Goal: Task Accomplishment & Management: Use online tool/utility

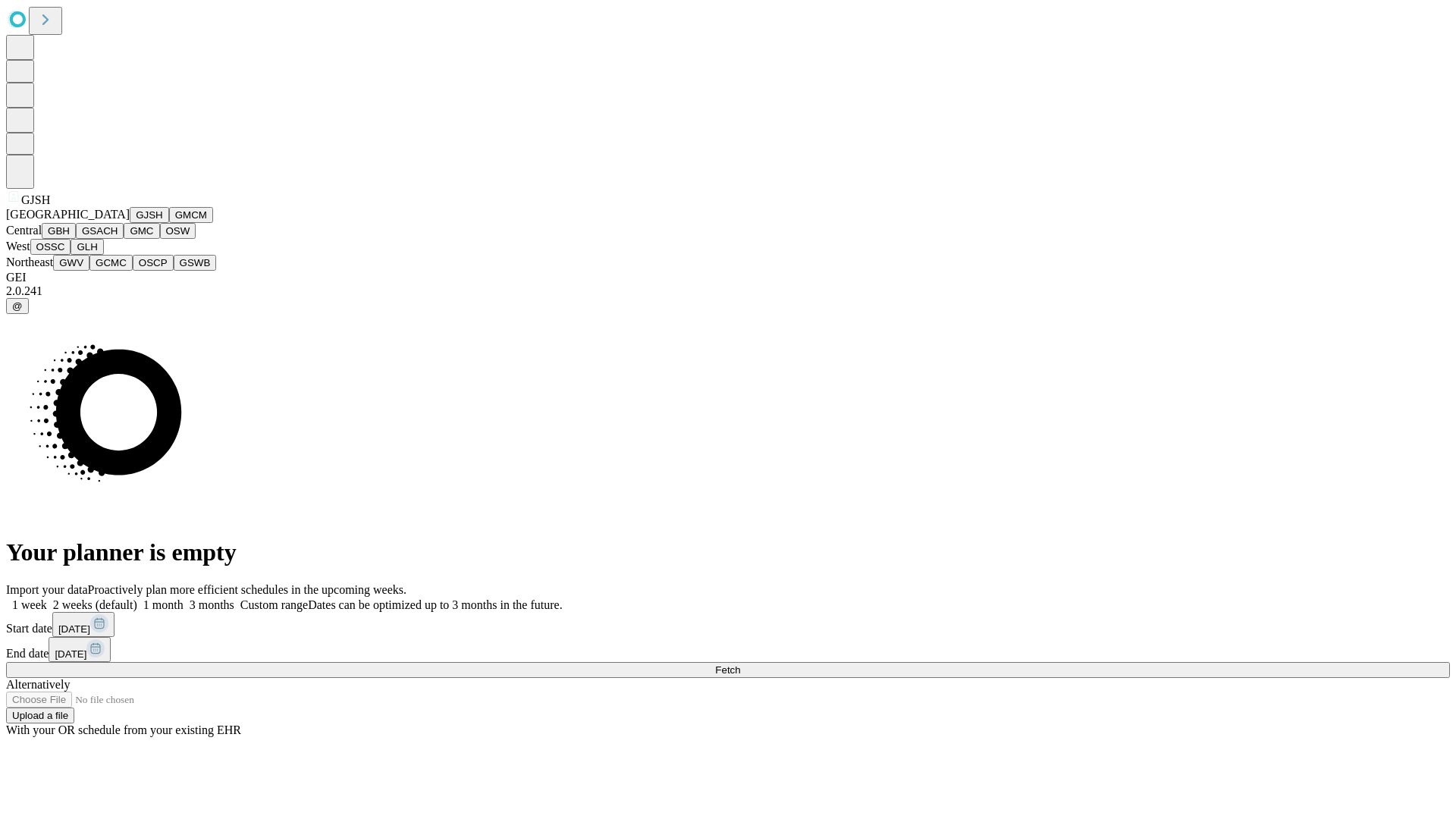
click at [129, 223] on button "GJSH" at bounding box center [149, 215] width 39 height 16
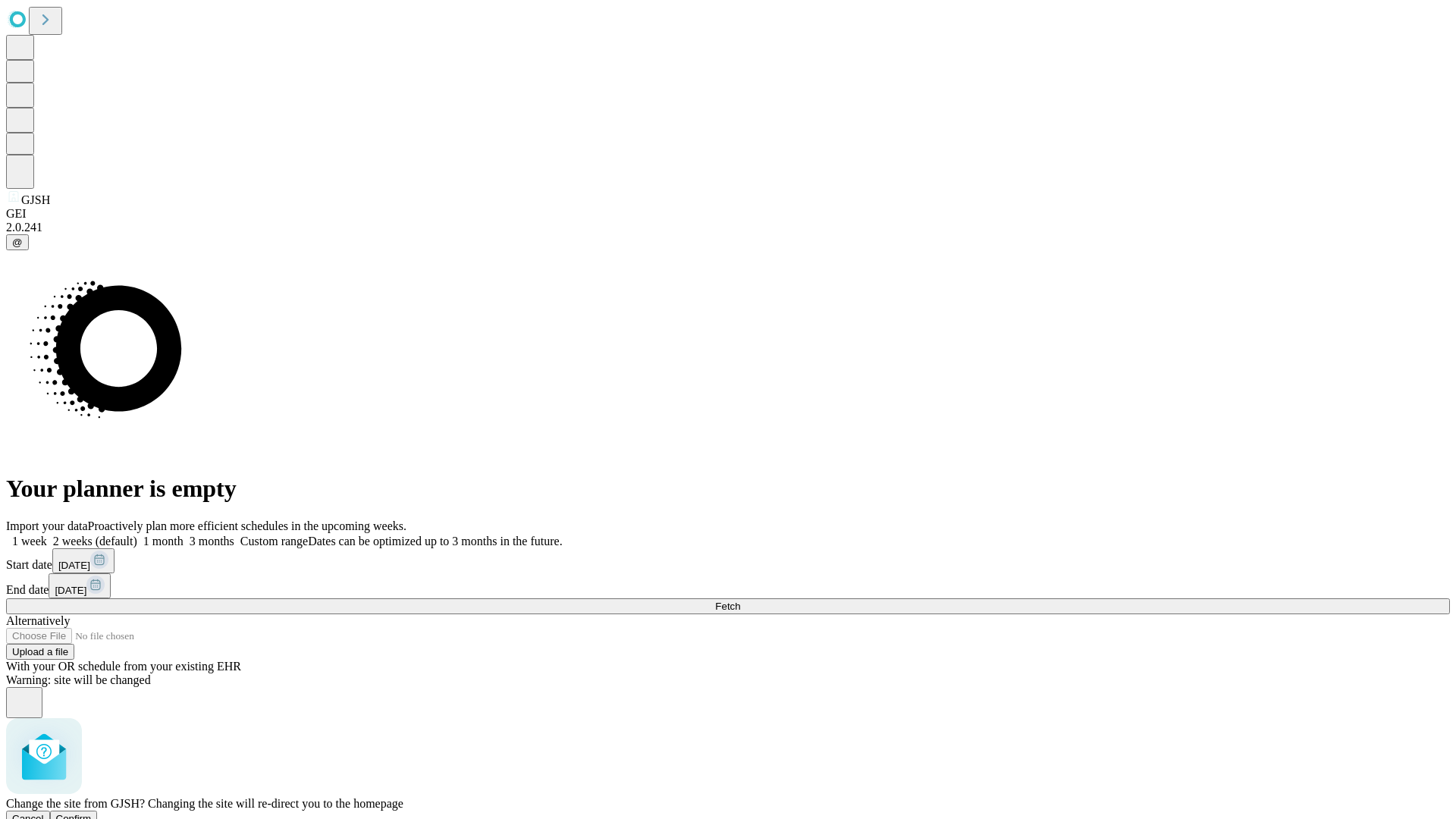
click at [92, 813] on span "Confirm" at bounding box center [74, 818] width 36 height 11
click at [47, 535] on label "1 week" at bounding box center [27, 541] width 41 height 13
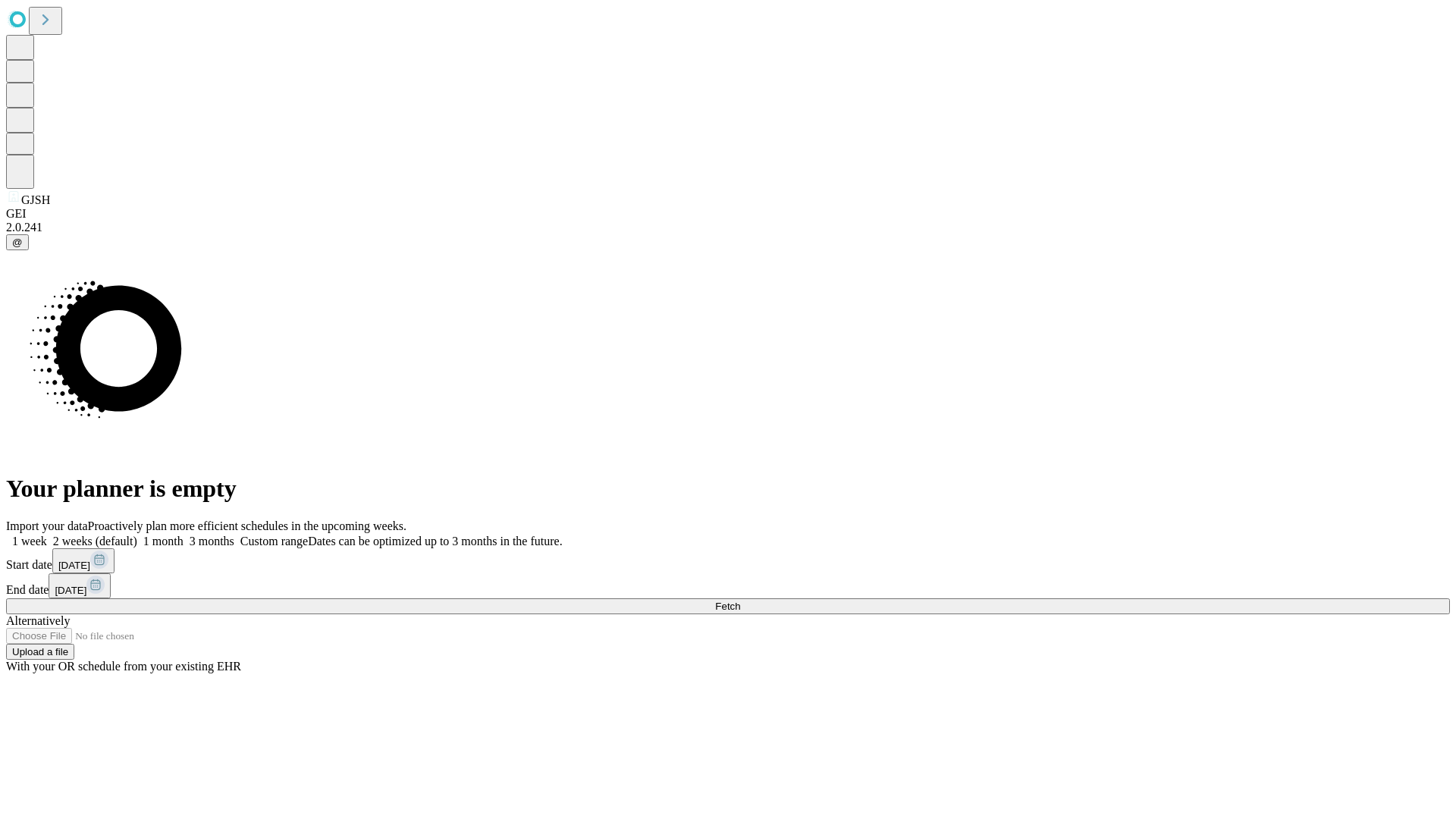
click at [740, 601] on span "Fetch" at bounding box center [728, 606] width 25 height 11
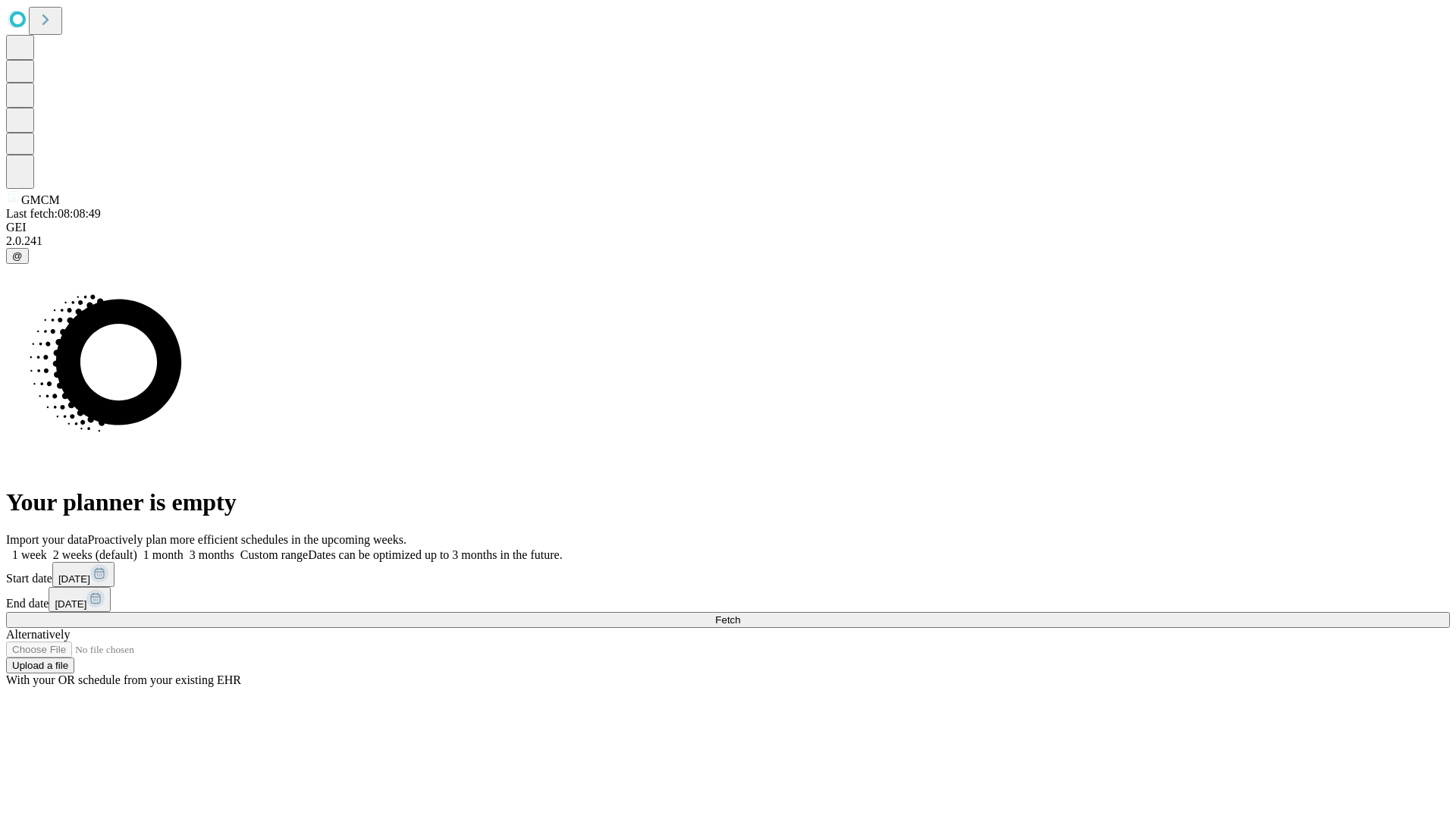
click at [47, 548] on label "1 week" at bounding box center [27, 554] width 41 height 13
click at [740, 614] on span "Fetch" at bounding box center [728, 619] width 25 height 11
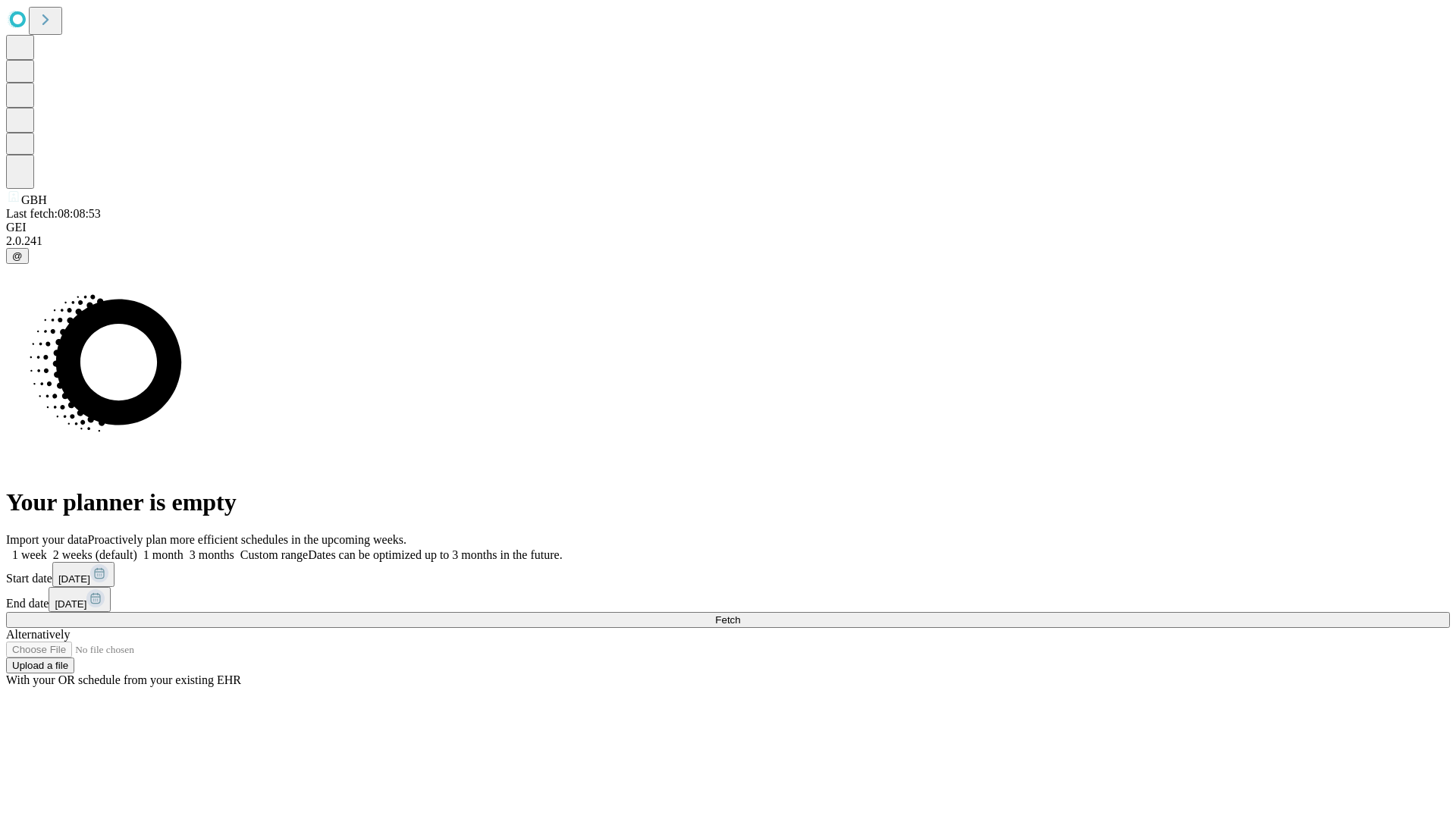
click at [47, 548] on label "1 week" at bounding box center [27, 554] width 41 height 13
click at [740, 614] on span "Fetch" at bounding box center [728, 619] width 25 height 11
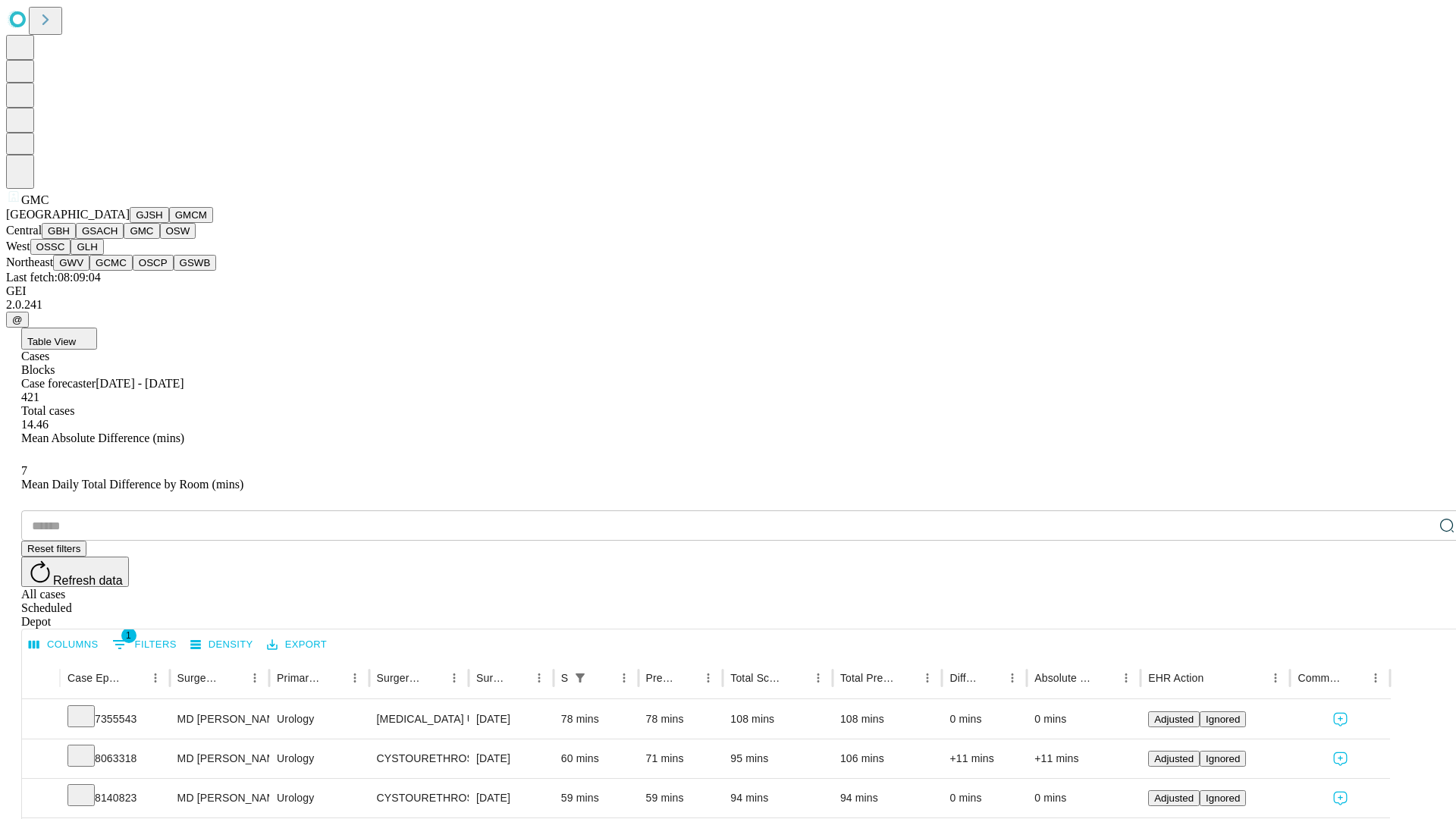
click at [160, 239] on button "OSW" at bounding box center [178, 230] width 36 height 16
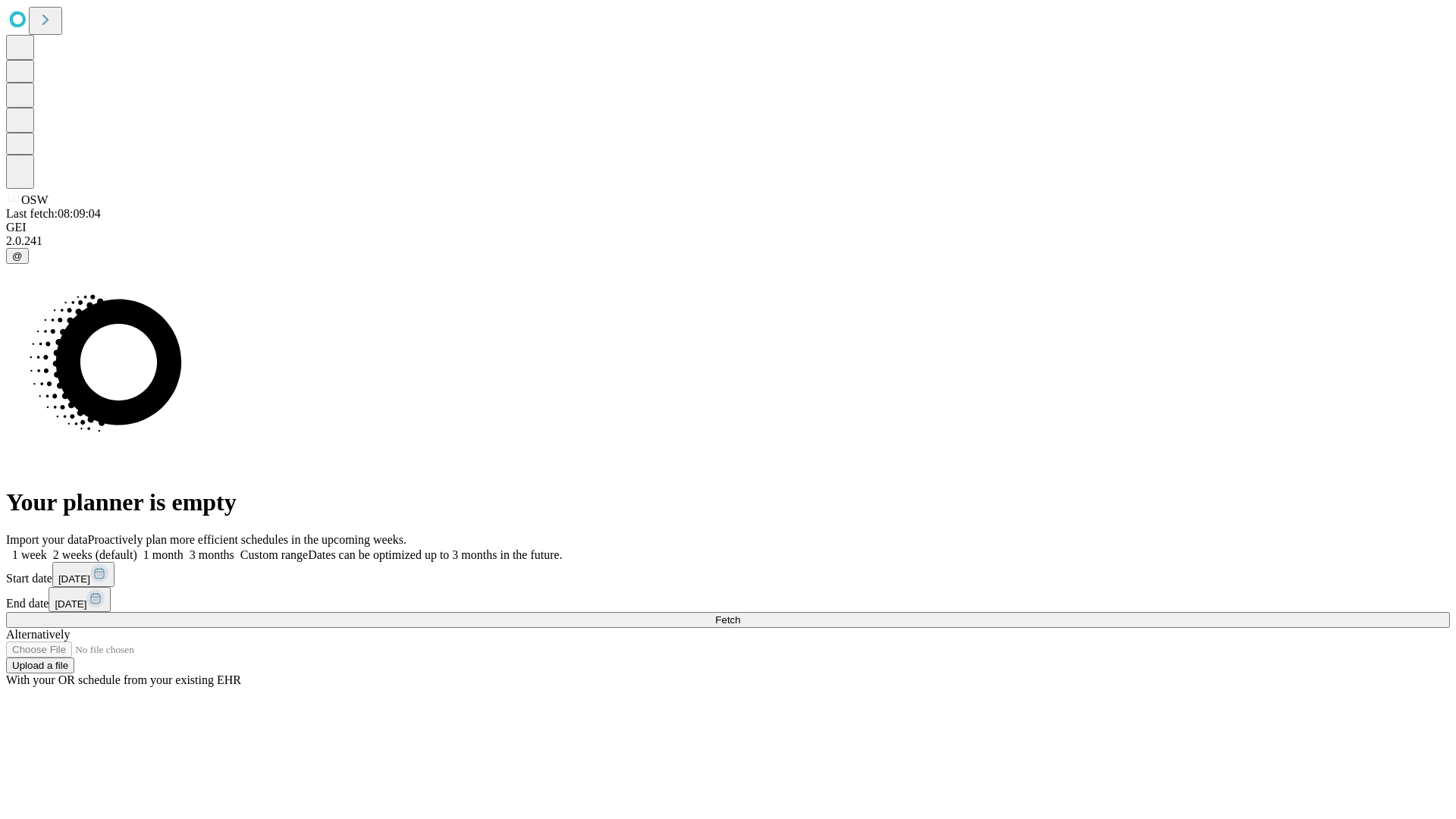
click at [47, 548] on label "1 week" at bounding box center [27, 554] width 41 height 13
click at [740, 614] on span "Fetch" at bounding box center [728, 619] width 25 height 11
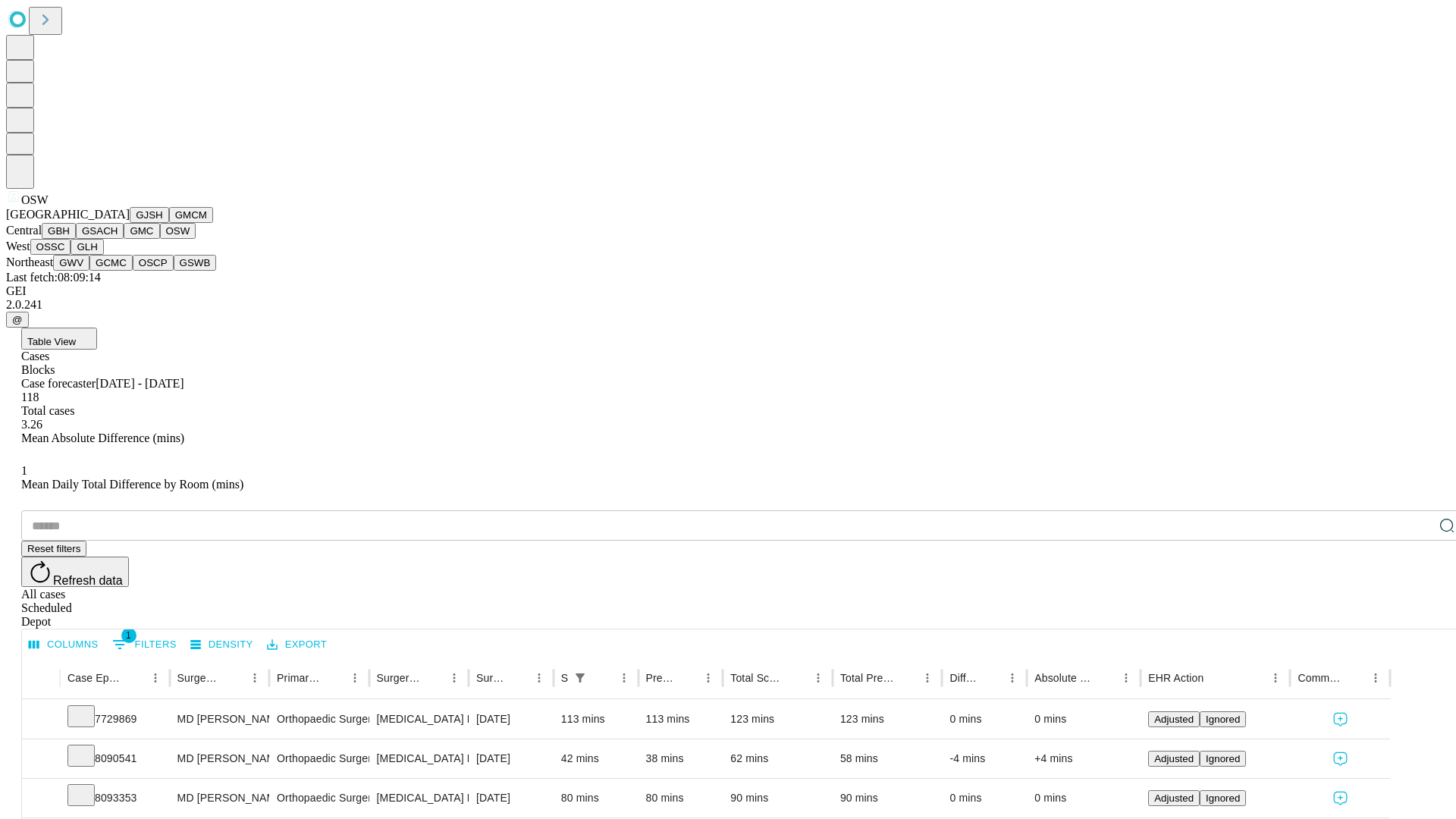
click at [71, 254] on button "OSSC" at bounding box center [51, 247] width 41 height 16
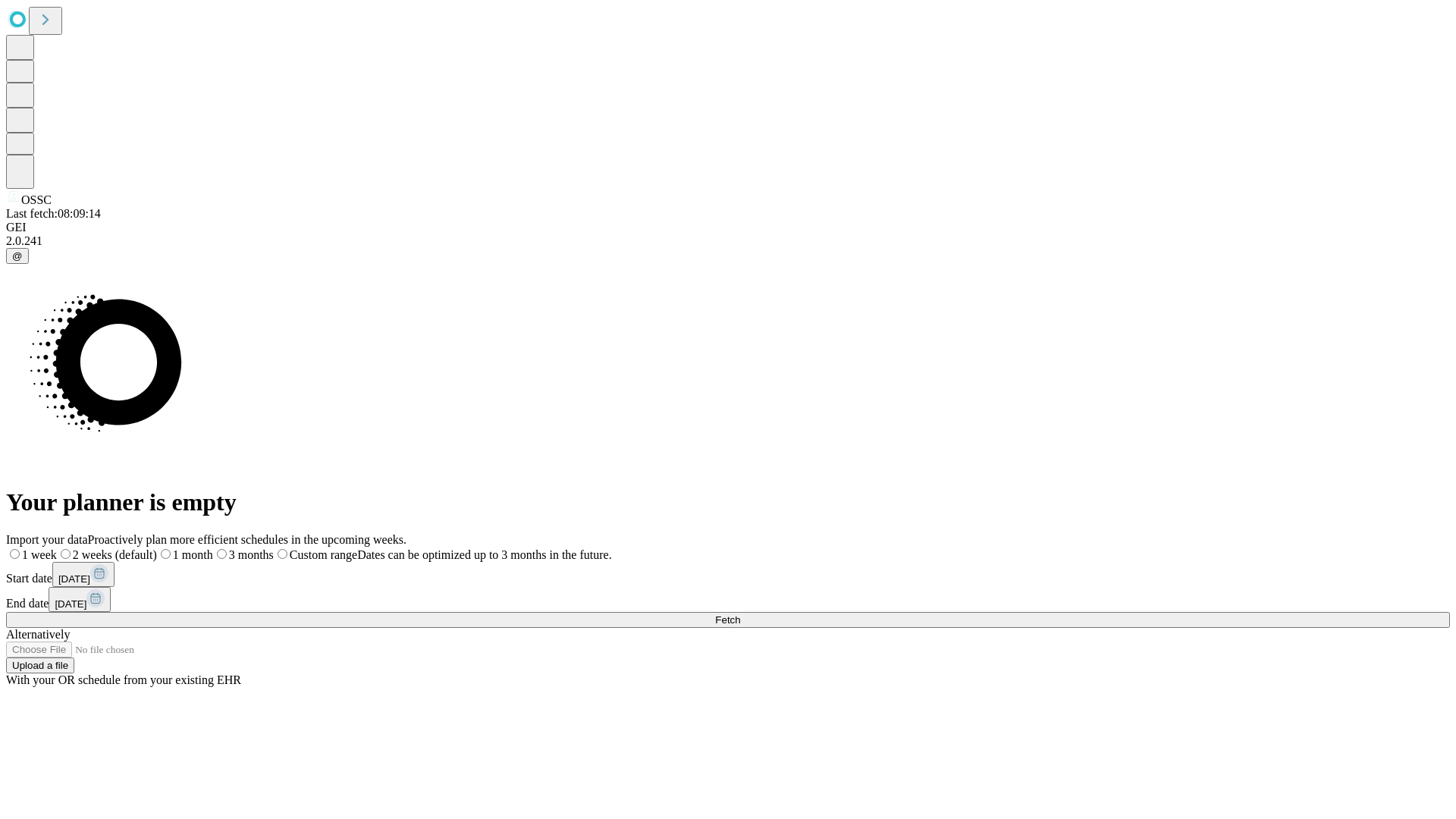
click at [57, 548] on label "1 week" at bounding box center [31, 554] width 51 height 13
click at [740, 614] on span "Fetch" at bounding box center [728, 619] width 25 height 11
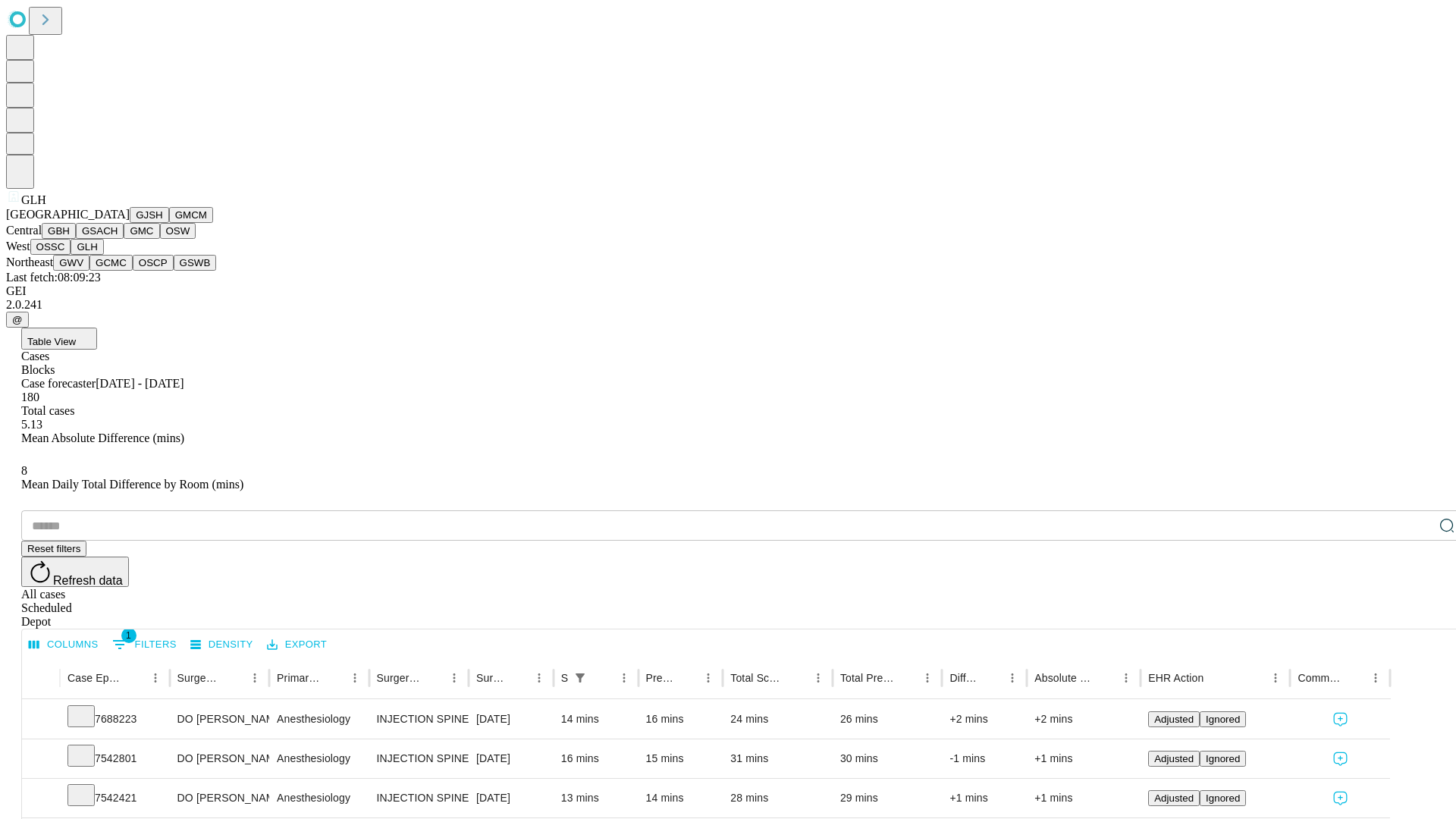
click at [89, 271] on button "GWV" at bounding box center [71, 262] width 36 height 16
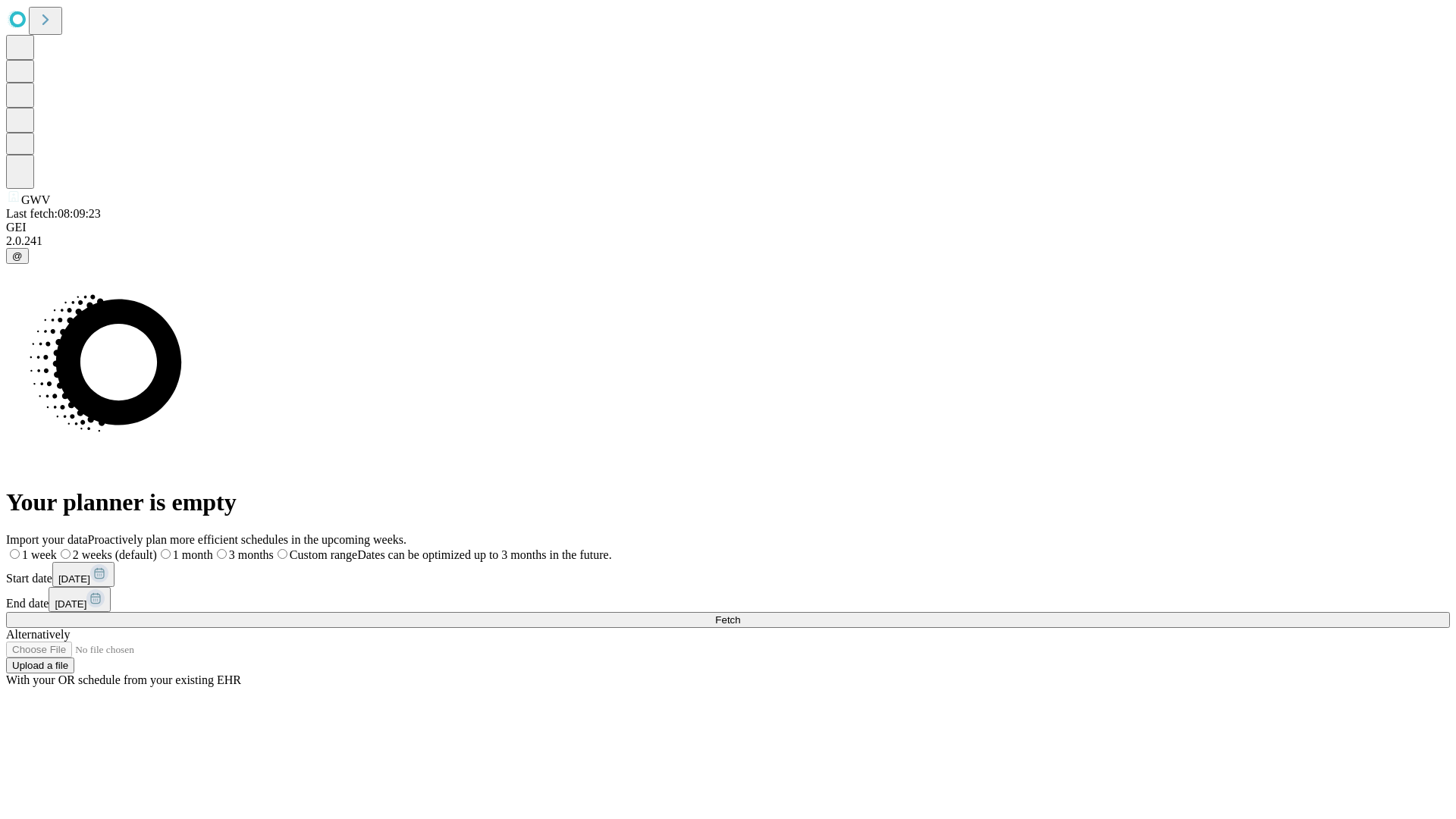
click at [57, 548] on label "1 week" at bounding box center [31, 554] width 51 height 13
click at [740, 614] on span "Fetch" at bounding box center [728, 619] width 25 height 11
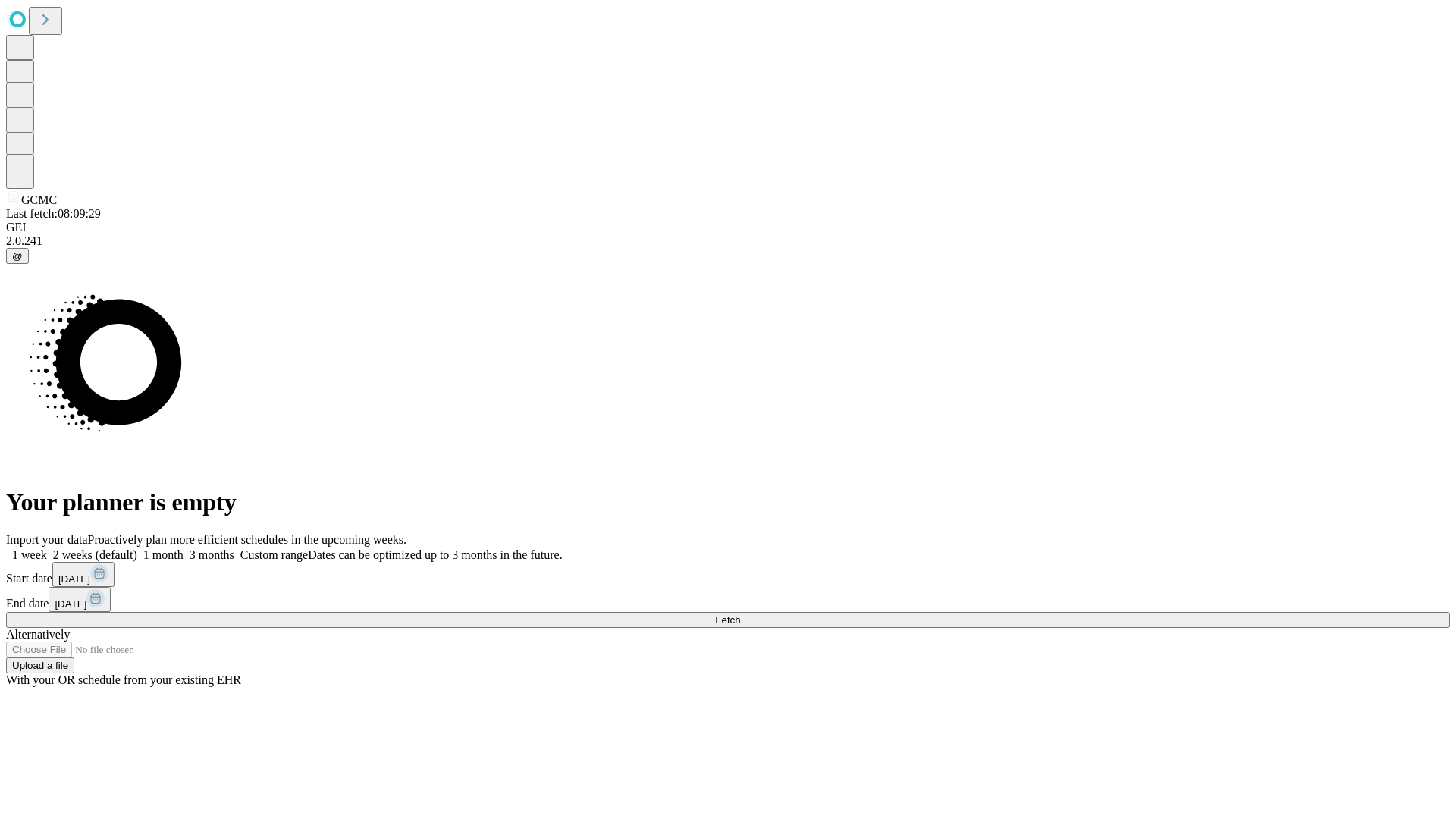
click at [47, 548] on label "1 week" at bounding box center [27, 554] width 41 height 13
click at [740, 614] on span "Fetch" at bounding box center [728, 619] width 25 height 11
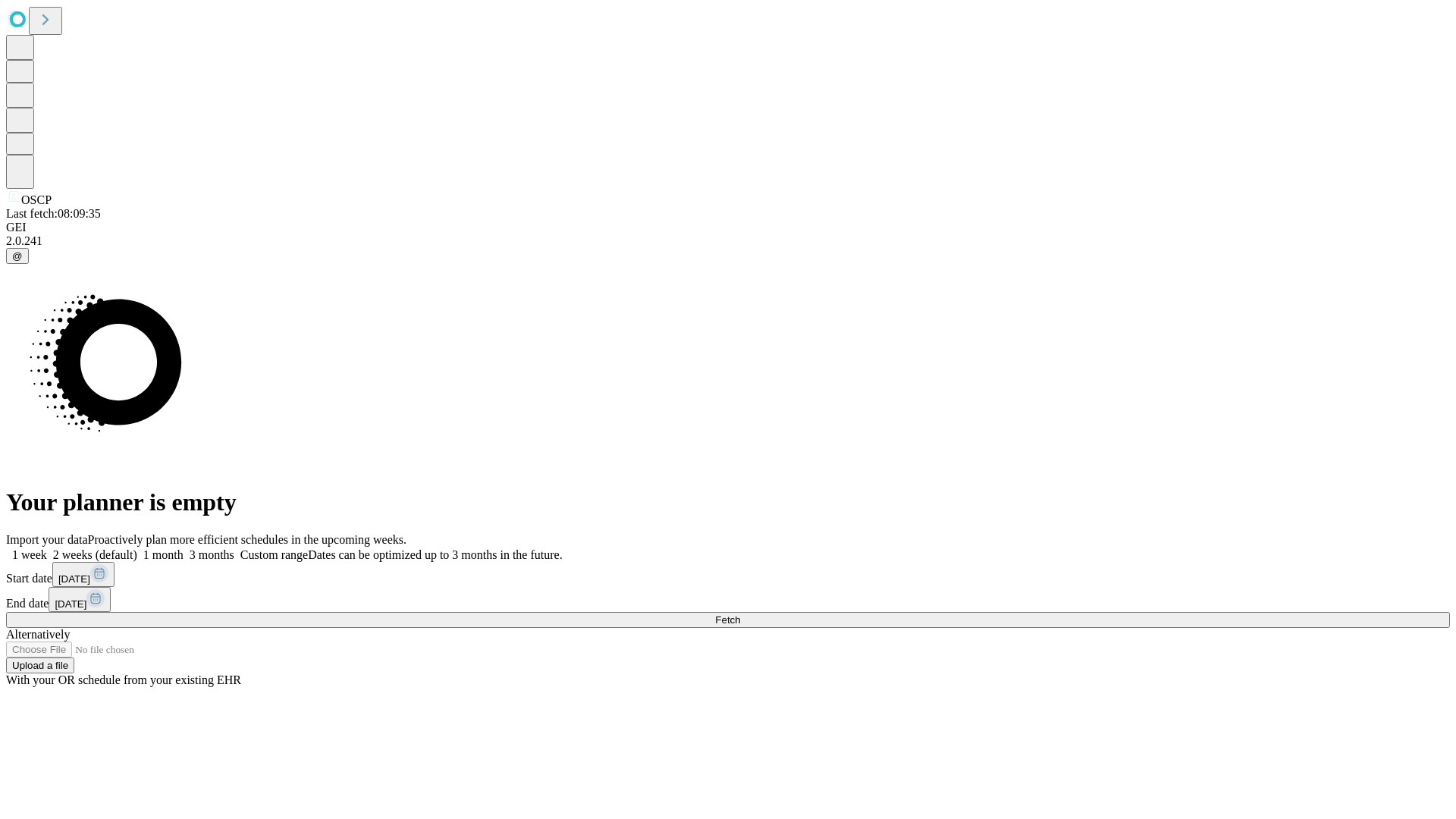
click at [740, 614] on span "Fetch" at bounding box center [728, 619] width 25 height 11
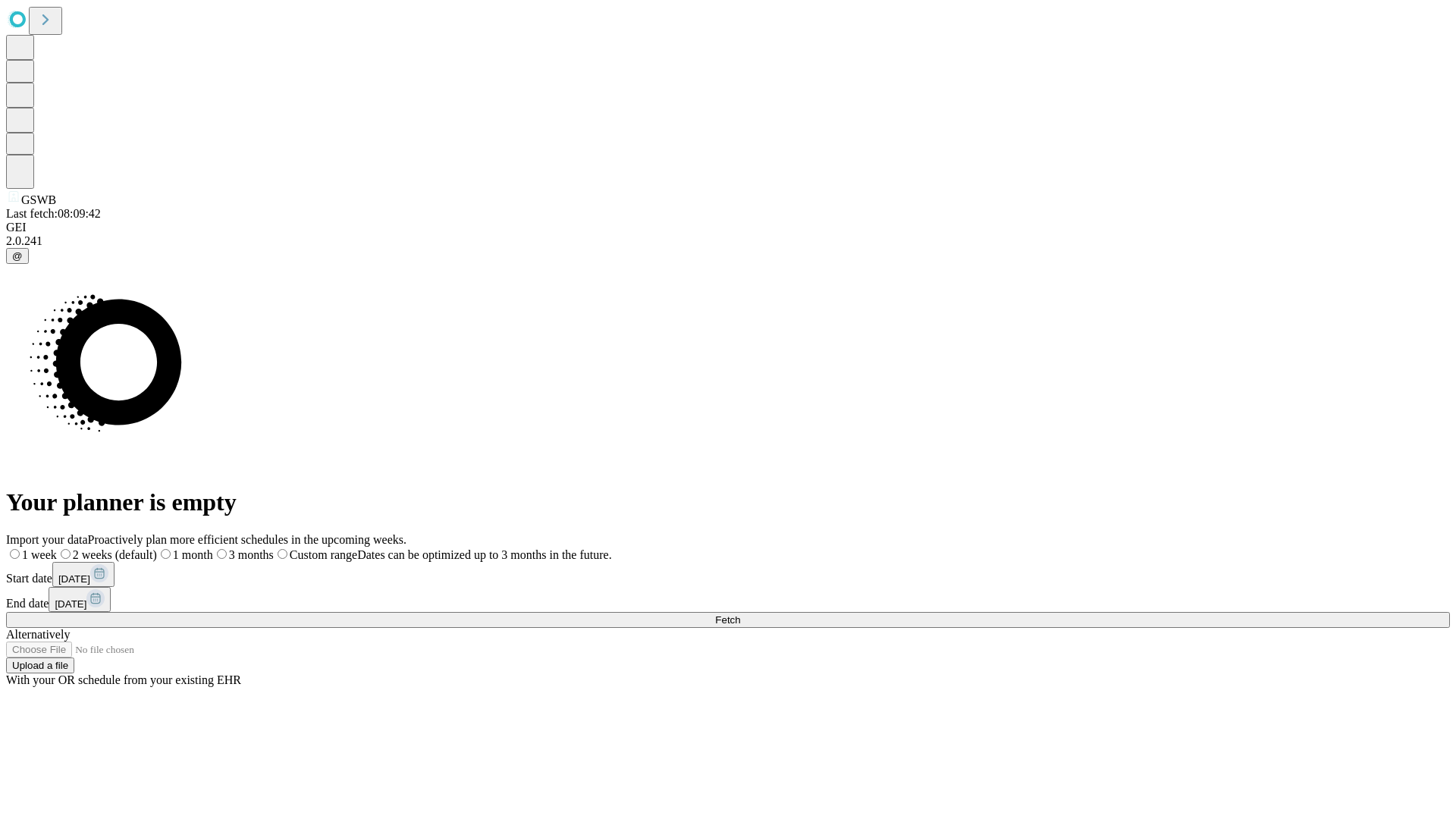
click at [57, 548] on label "1 week" at bounding box center [31, 554] width 51 height 13
click at [740, 614] on span "Fetch" at bounding box center [728, 619] width 25 height 11
